Goal: Task Accomplishment & Management: Use online tool/utility

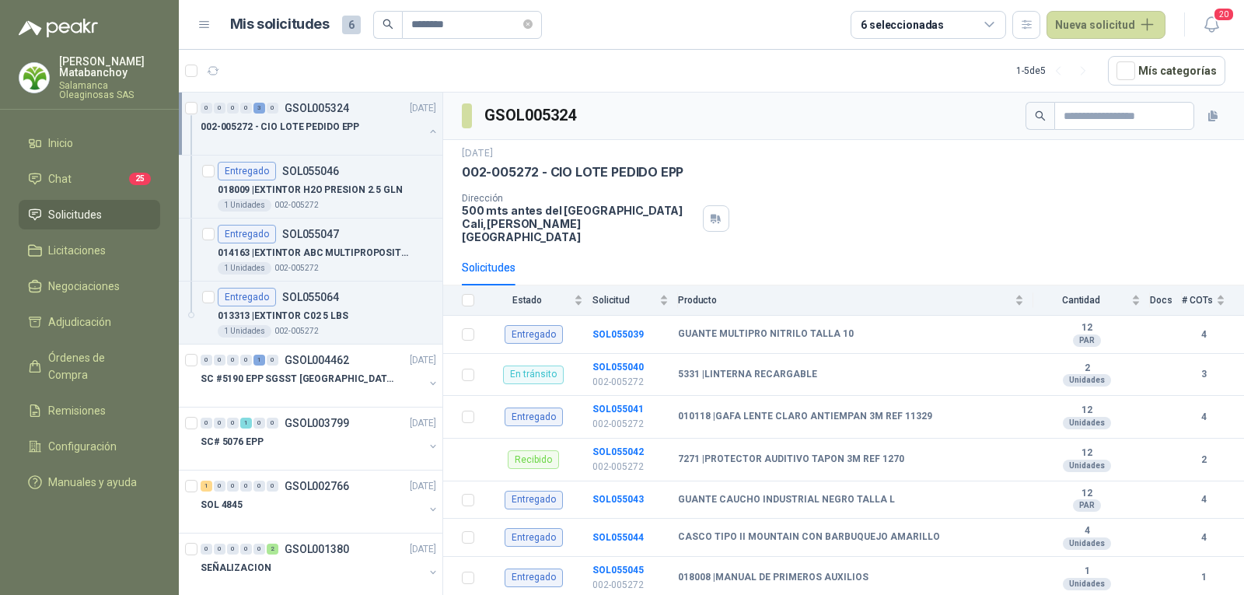
scroll to position [5, 0]
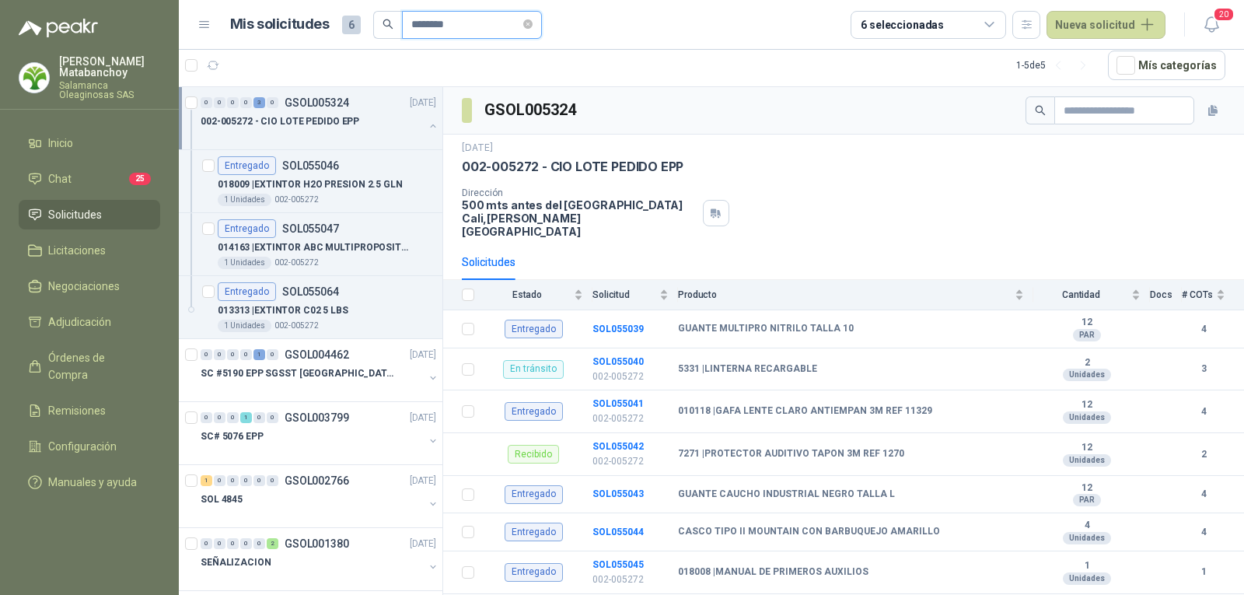
drag, startPoint x: 482, startPoint y: 26, endPoint x: 109, endPoint y: 41, distance: 373.7
click at [98, 38] on div "Tatiana Matabanchoy Salamanca Oleaginosas SAS Inicio Chat 25 Solicitudes Licita…" at bounding box center [622, 297] width 1244 height 595
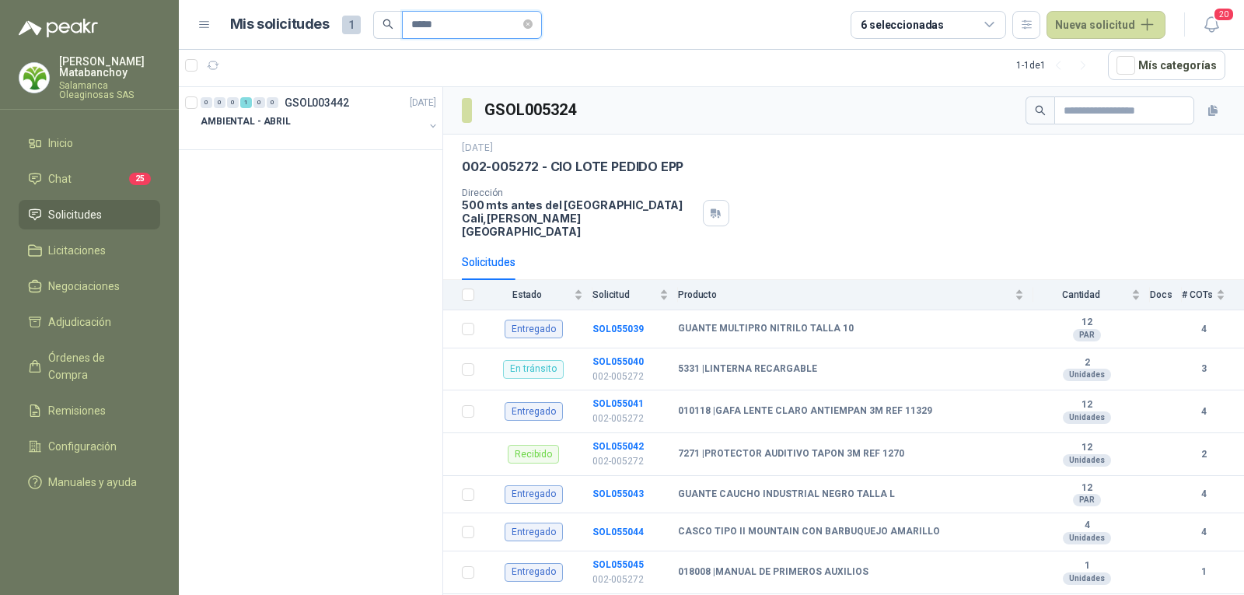
type input "*****"
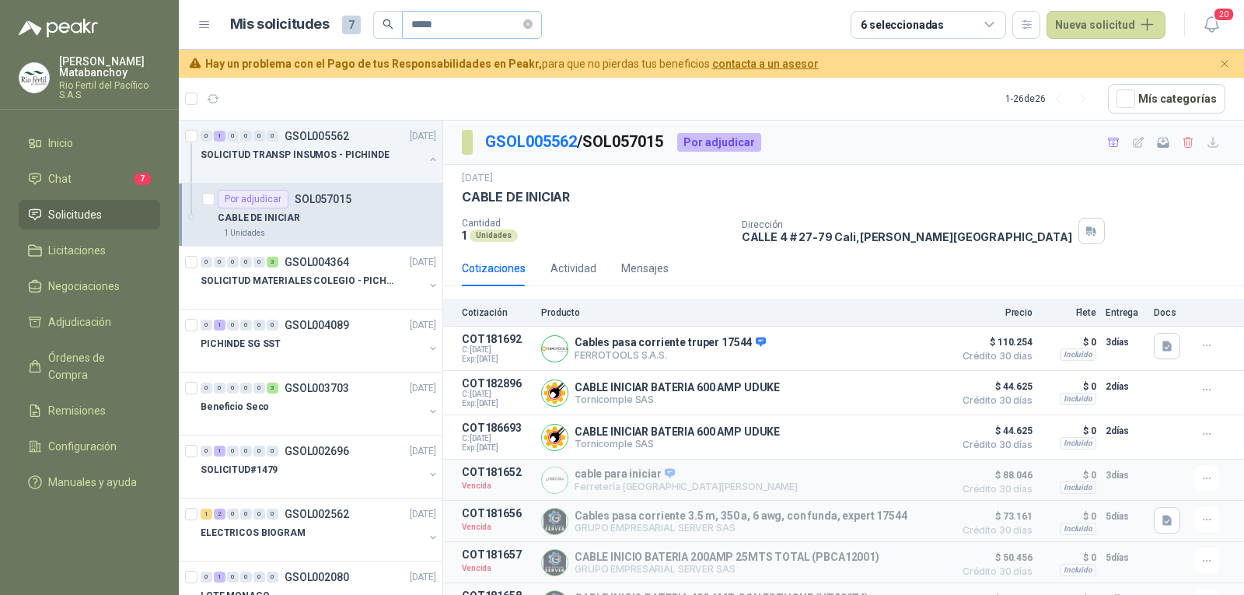
scroll to position [72, 0]
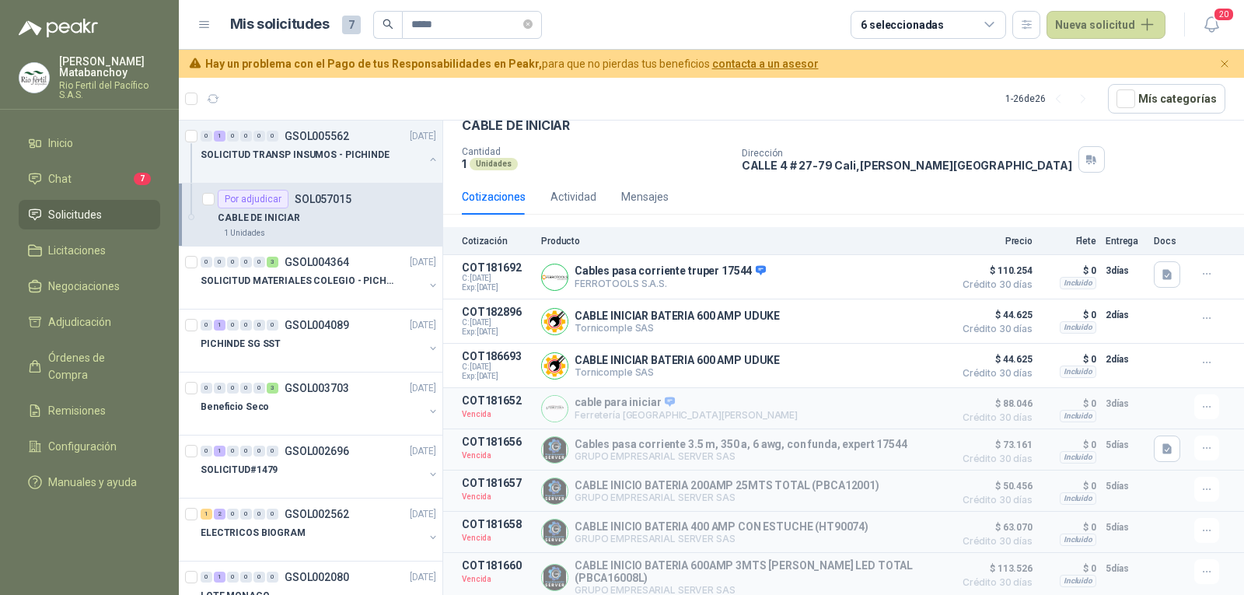
click at [0, 77] on div "[PERSON_NAME] Rio Fertil del Pacífico S.A.S." at bounding box center [89, 83] width 179 height 54
click at [72, 82] on p "Rio Fertil del Pacífico S.A.S." at bounding box center [109, 90] width 101 height 19
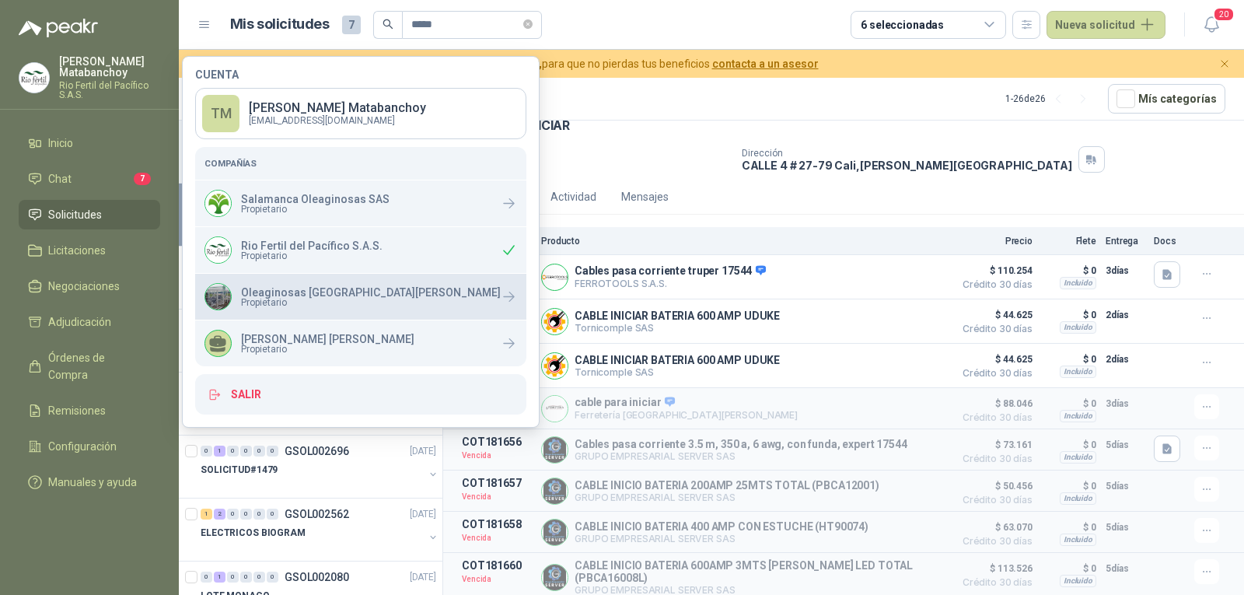
click at [278, 300] on span "Propietario" at bounding box center [371, 302] width 260 height 9
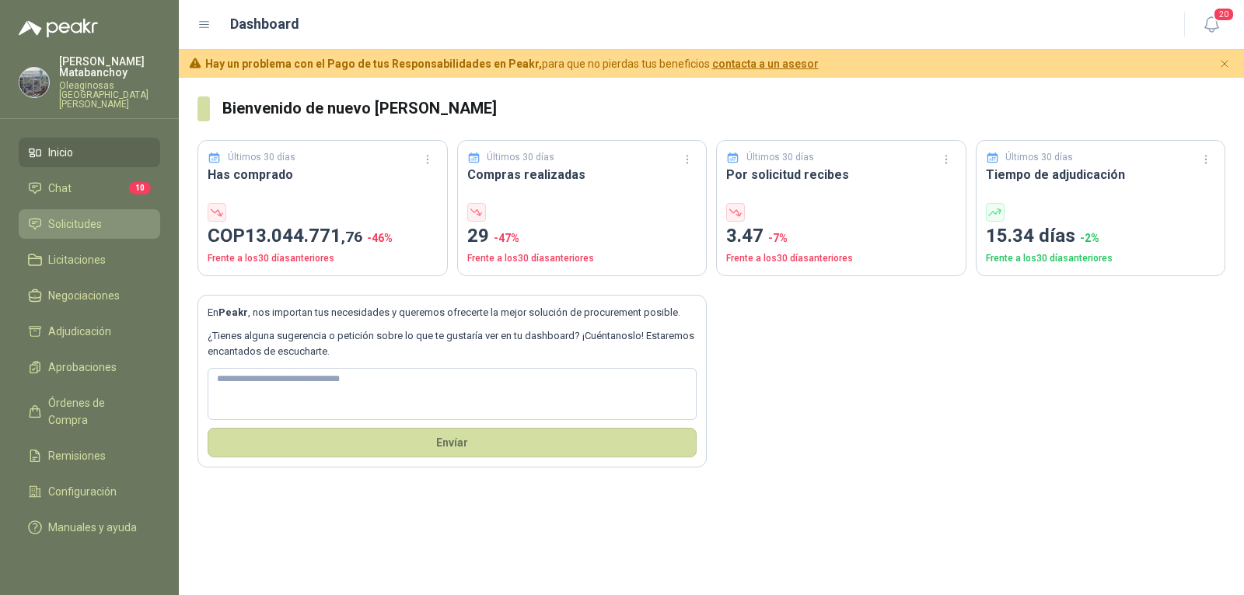
click at [95, 215] on span "Solicitudes" at bounding box center [75, 223] width 54 height 17
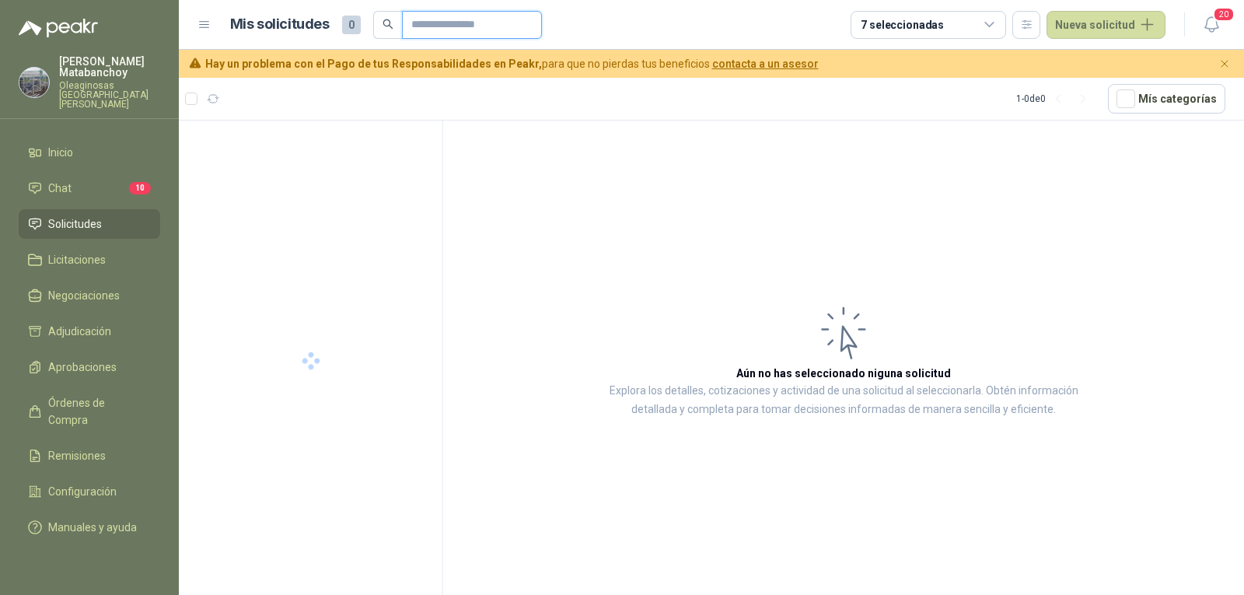
click at [424, 20] on input "text" at bounding box center [465, 25] width 109 height 26
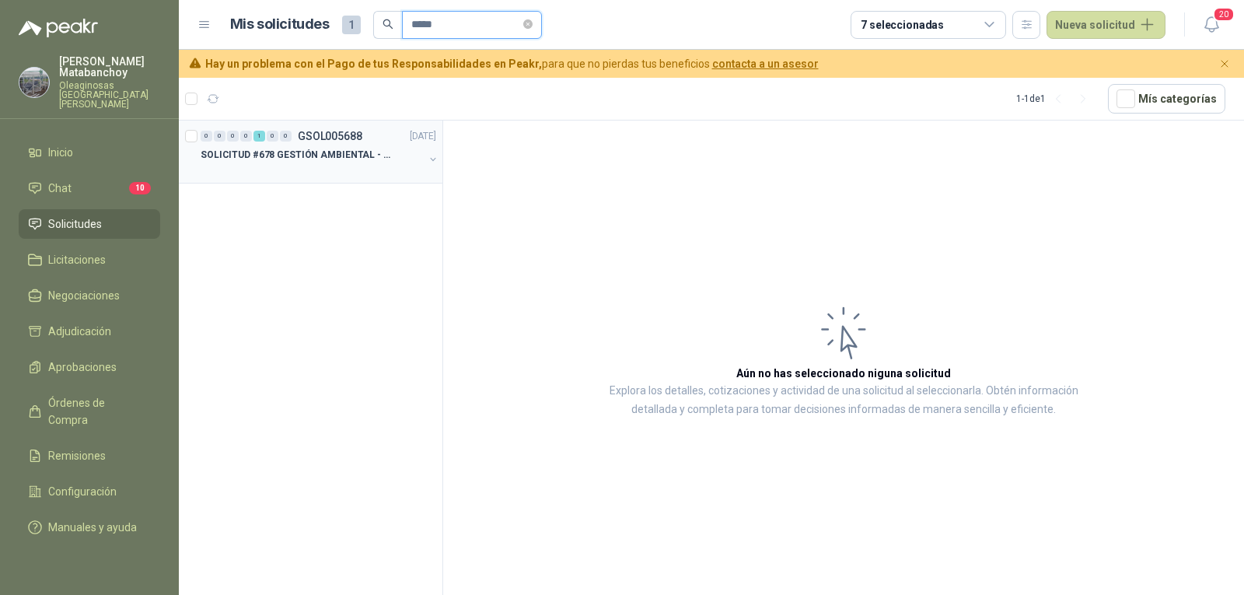
type input "*****"
click at [299, 174] on div at bounding box center [312, 170] width 223 height 12
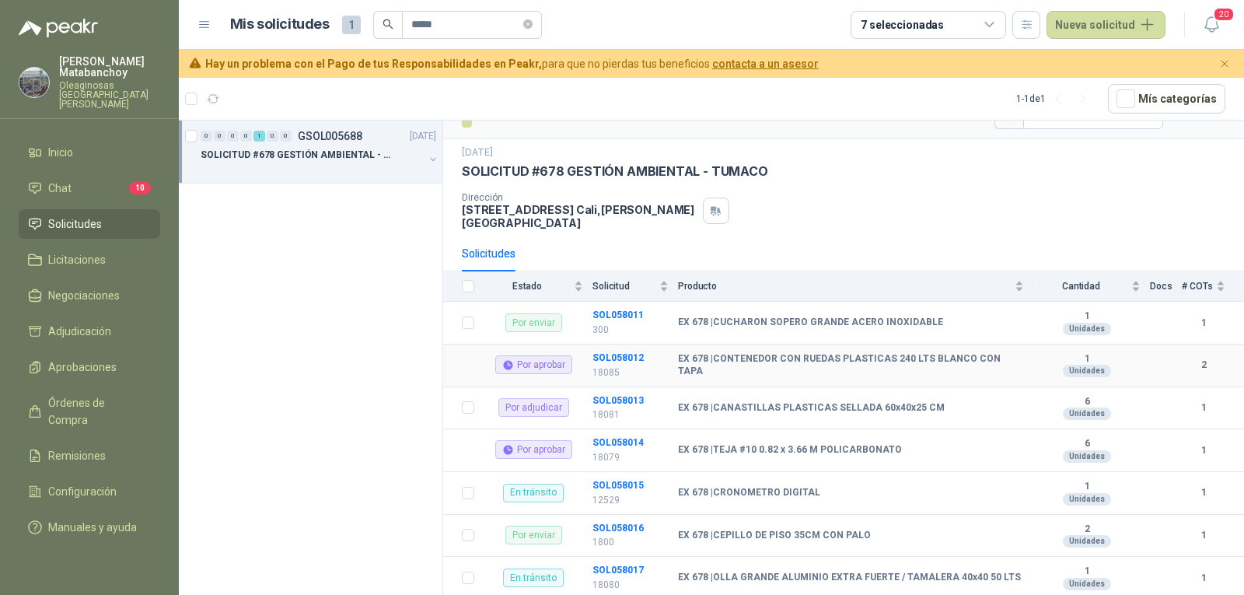
scroll to position [44, 0]
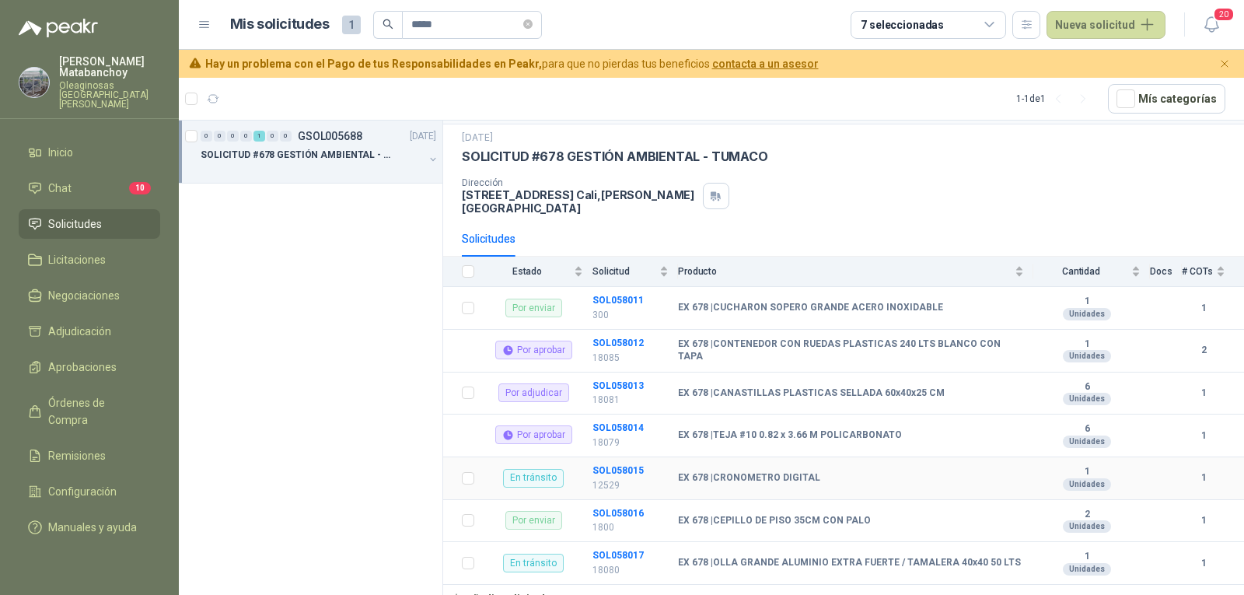
click at [612, 457] on td "SOL058015 12529" at bounding box center [636, 478] width 86 height 43
click at [618, 478] on p "12529" at bounding box center [631, 485] width 76 height 15
click at [615, 465] on b "SOL058015" at bounding box center [618, 470] width 51 height 11
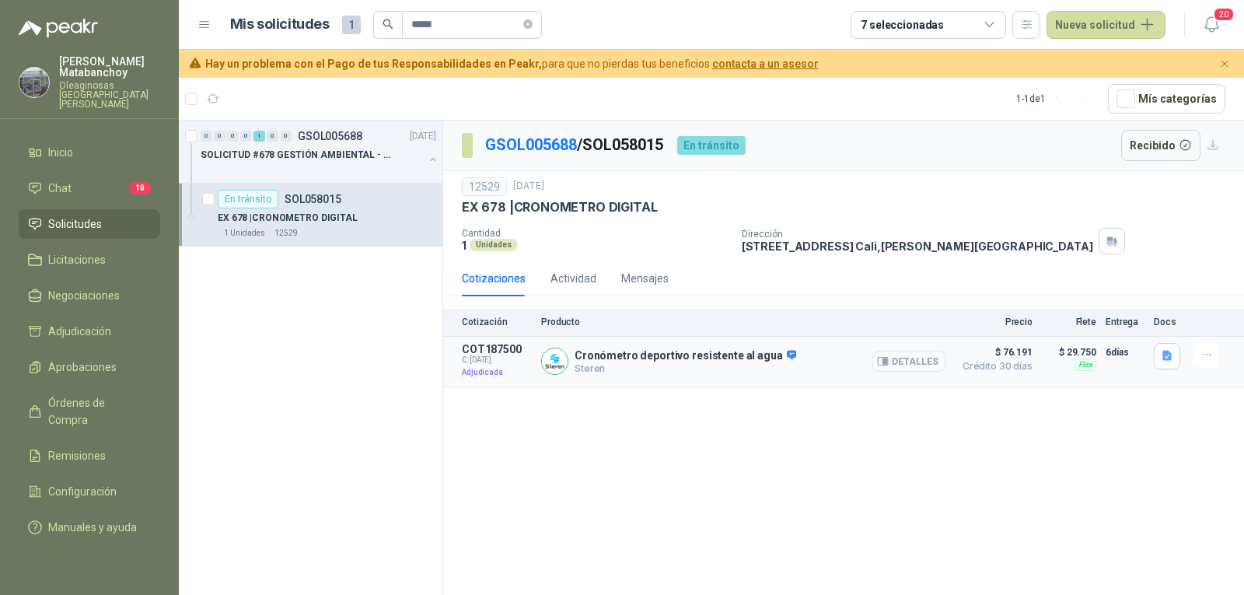
click at [921, 358] on button "Detalles" at bounding box center [909, 361] width 73 height 21
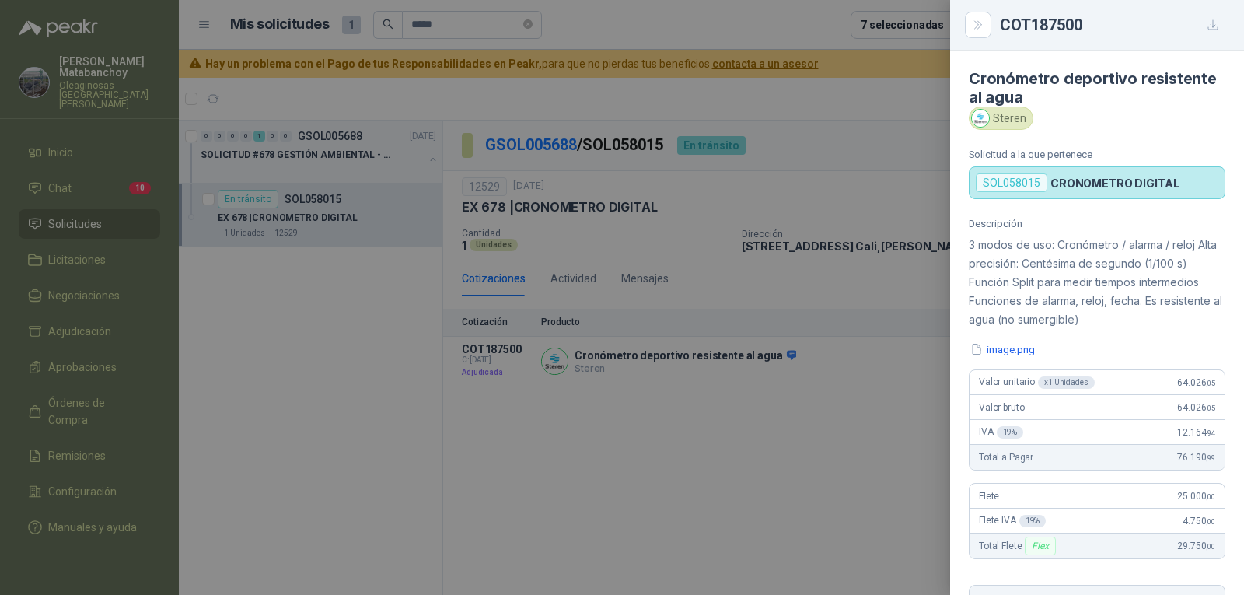
click at [1167, 357] on div "COT187500 Cronómetro deportivo resistente al agua Steren Solicitud a la que per…" at bounding box center [622, 297] width 1244 height 595
click at [1011, 342] on button "image.png" at bounding box center [1003, 349] width 68 height 16
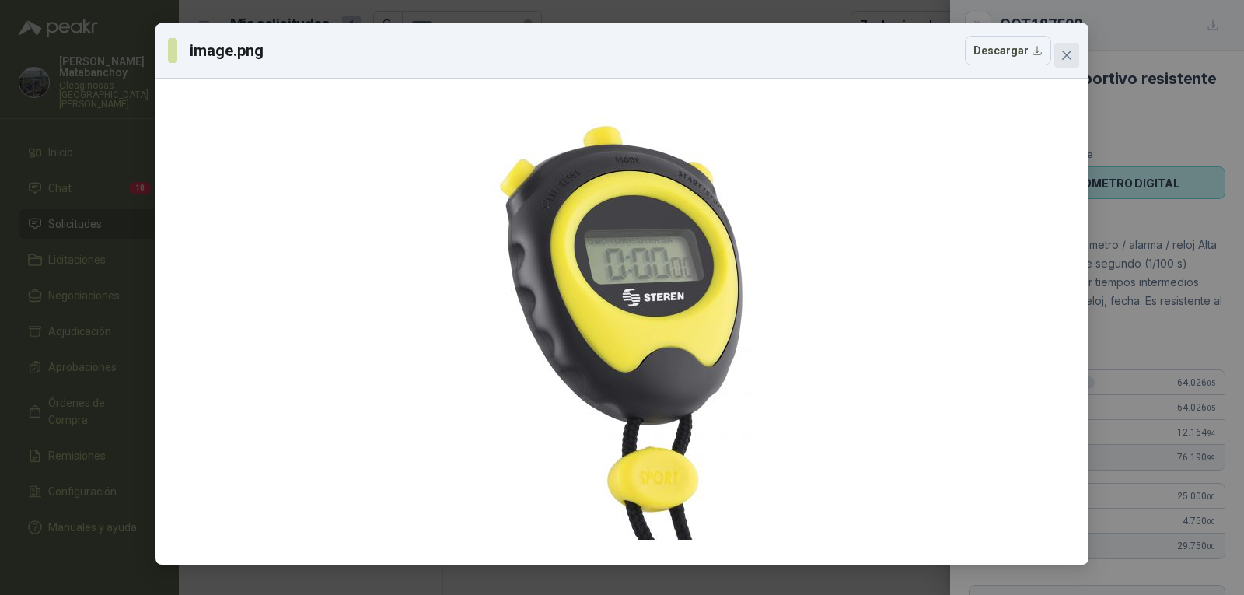
click at [1066, 53] on icon "close" at bounding box center [1067, 55] width 12 height 12
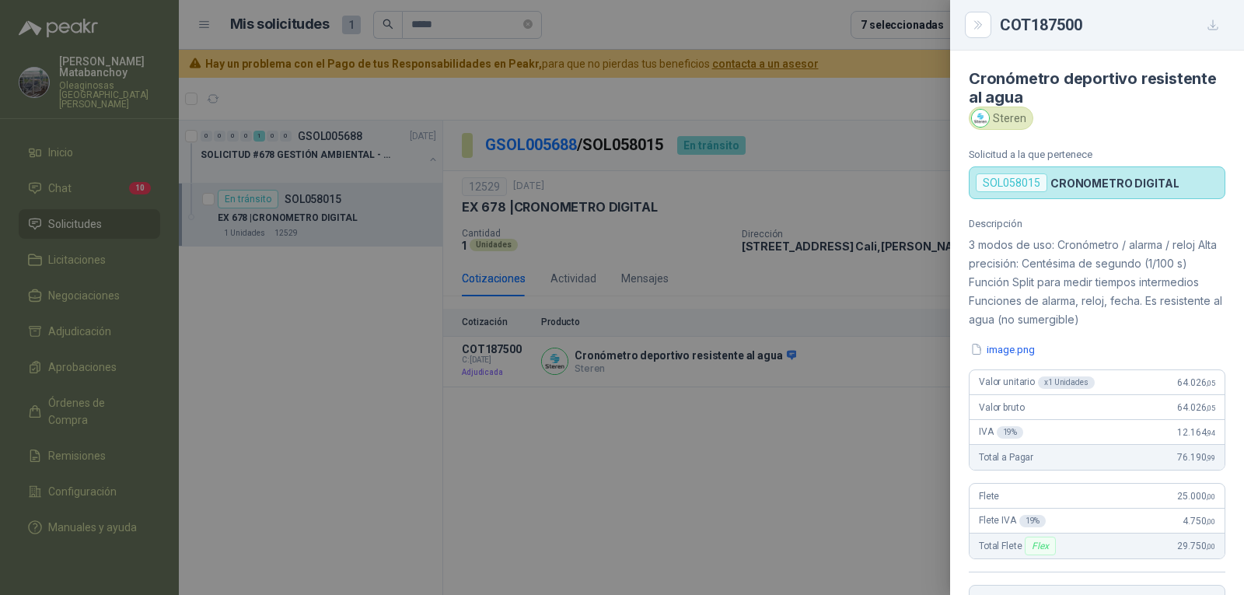
click at [352, 340] on div at bounding box center [622, 297] width 1244 height 595
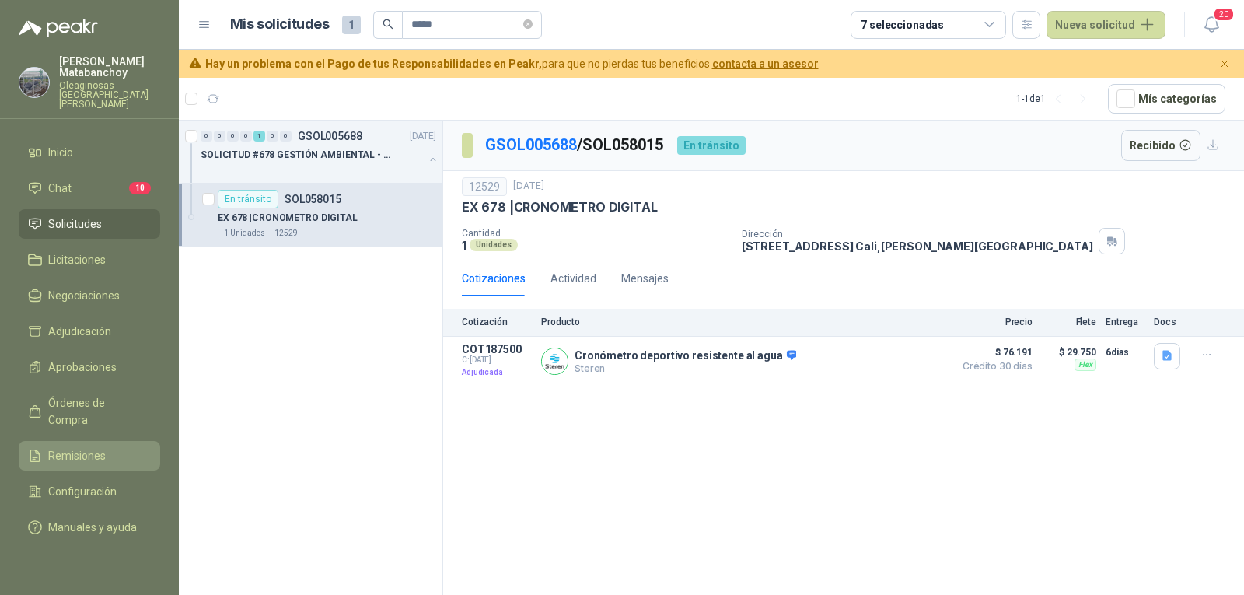
click at [68, 447] on span "Remisiones" at bounding box center [77, 455] width 58 height 17
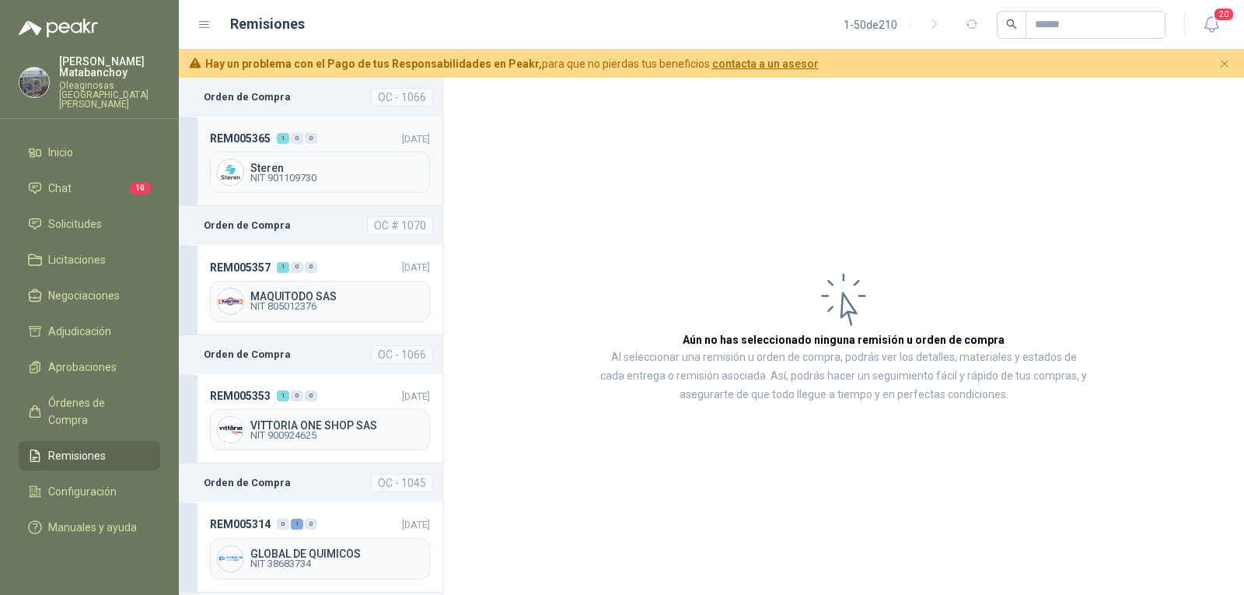
click at [308, 135] on div "0" at bounding box center [311, 138] width 12 height 11
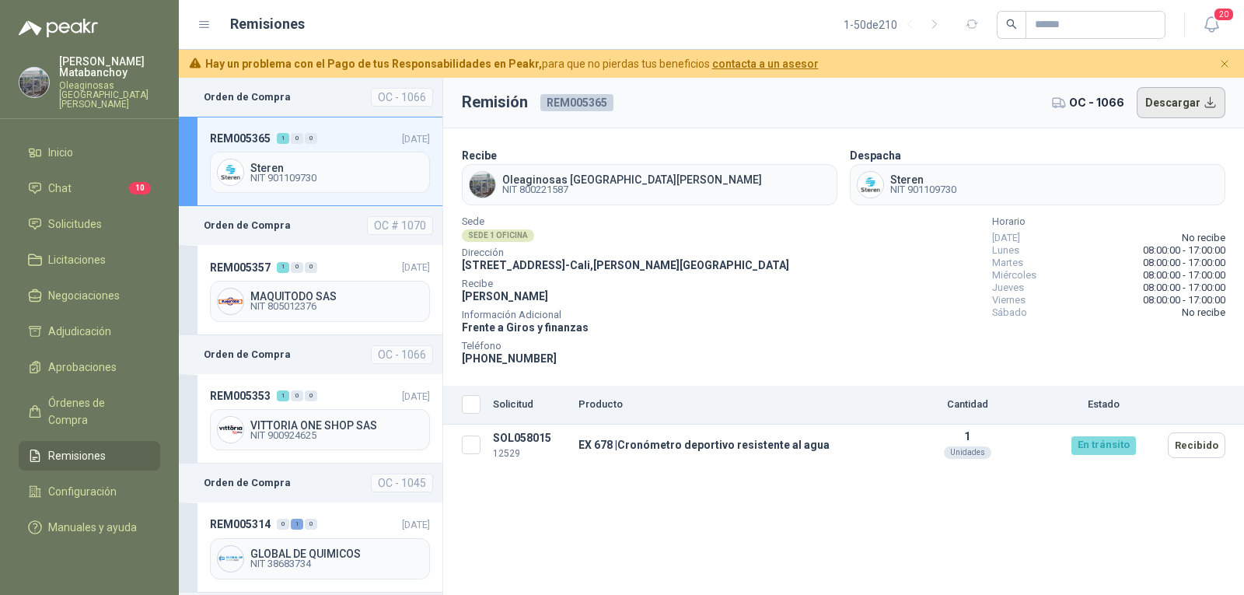
click at [1188, 109] on button "Descargar" at bounding box center [1181, 102] width 89 height 31
click at [92, 215] on span "Solicitudes" at bounding box center [75, 223] width 54 height 17
